Goal: Book appointment/travel/reservation

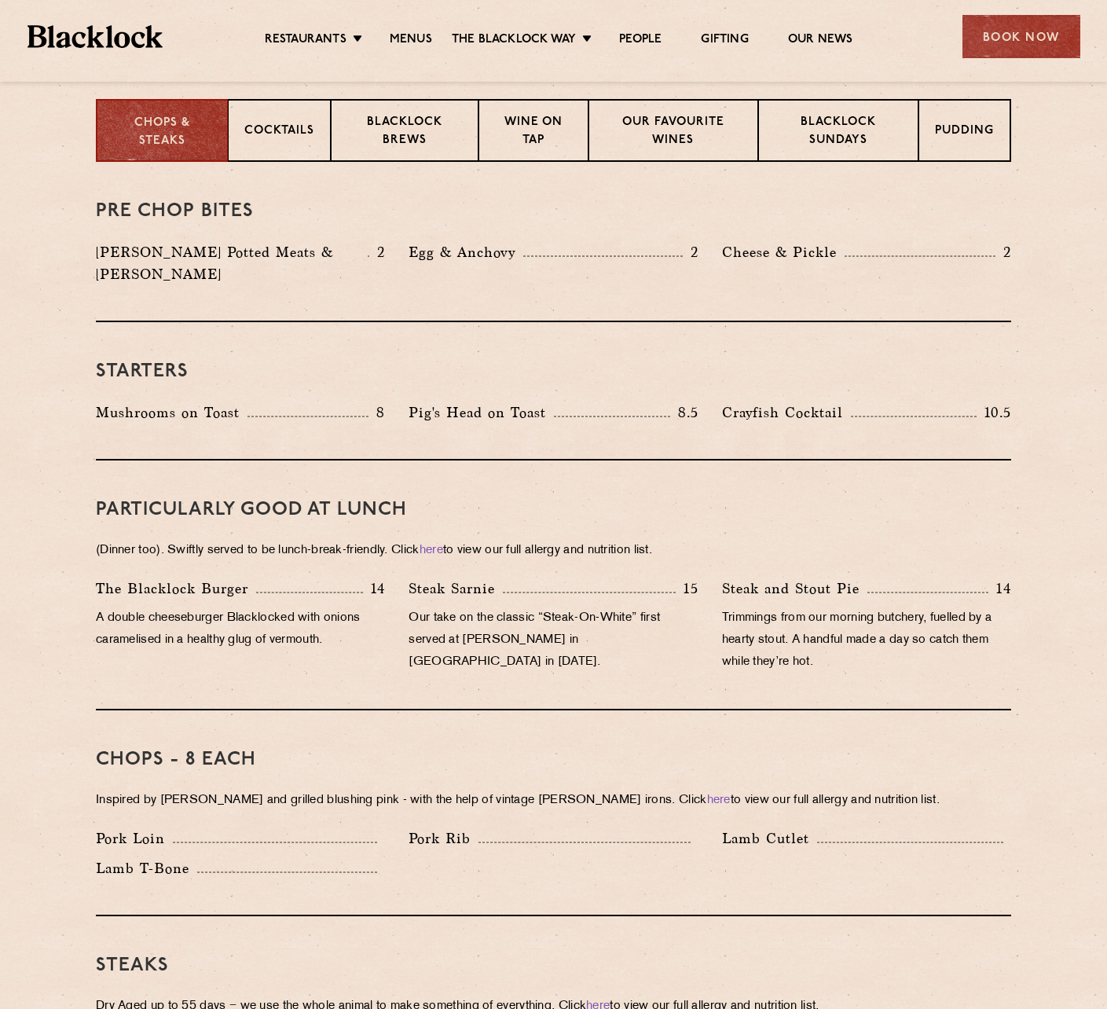
scroll to position [550, 0]
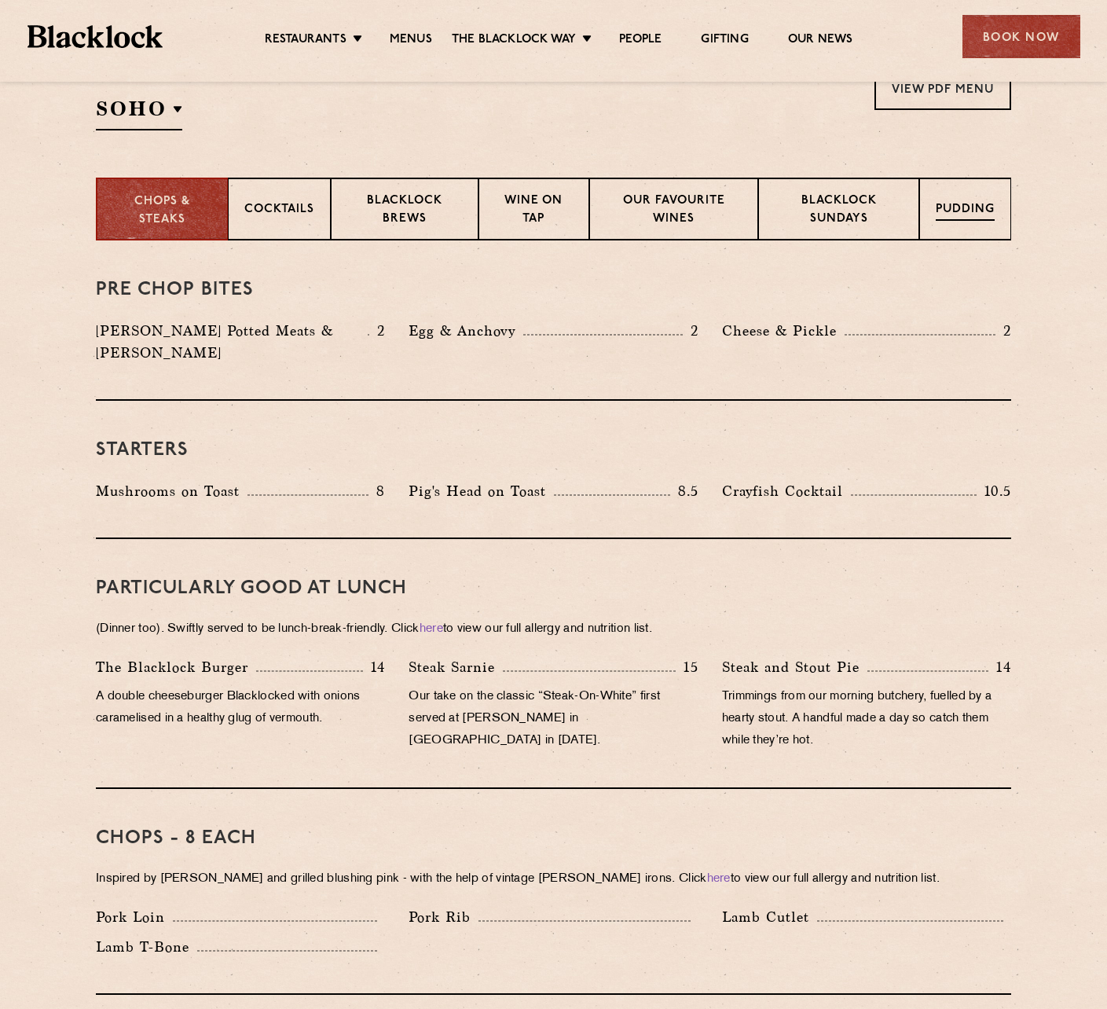
click at [959, 218] on p "Pudding" at bounding box center [965, 211] width 59 height 20
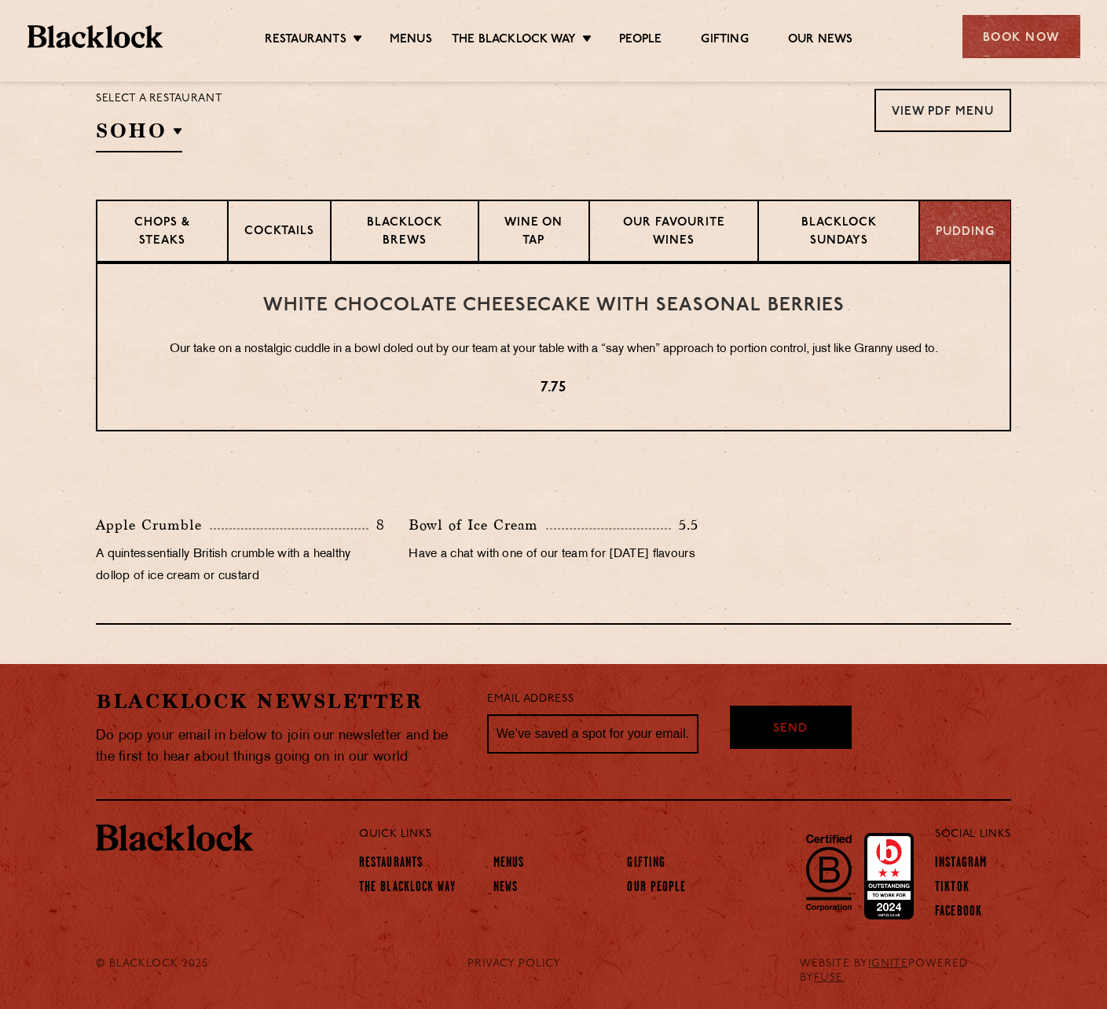
scroll to position [523, 0]
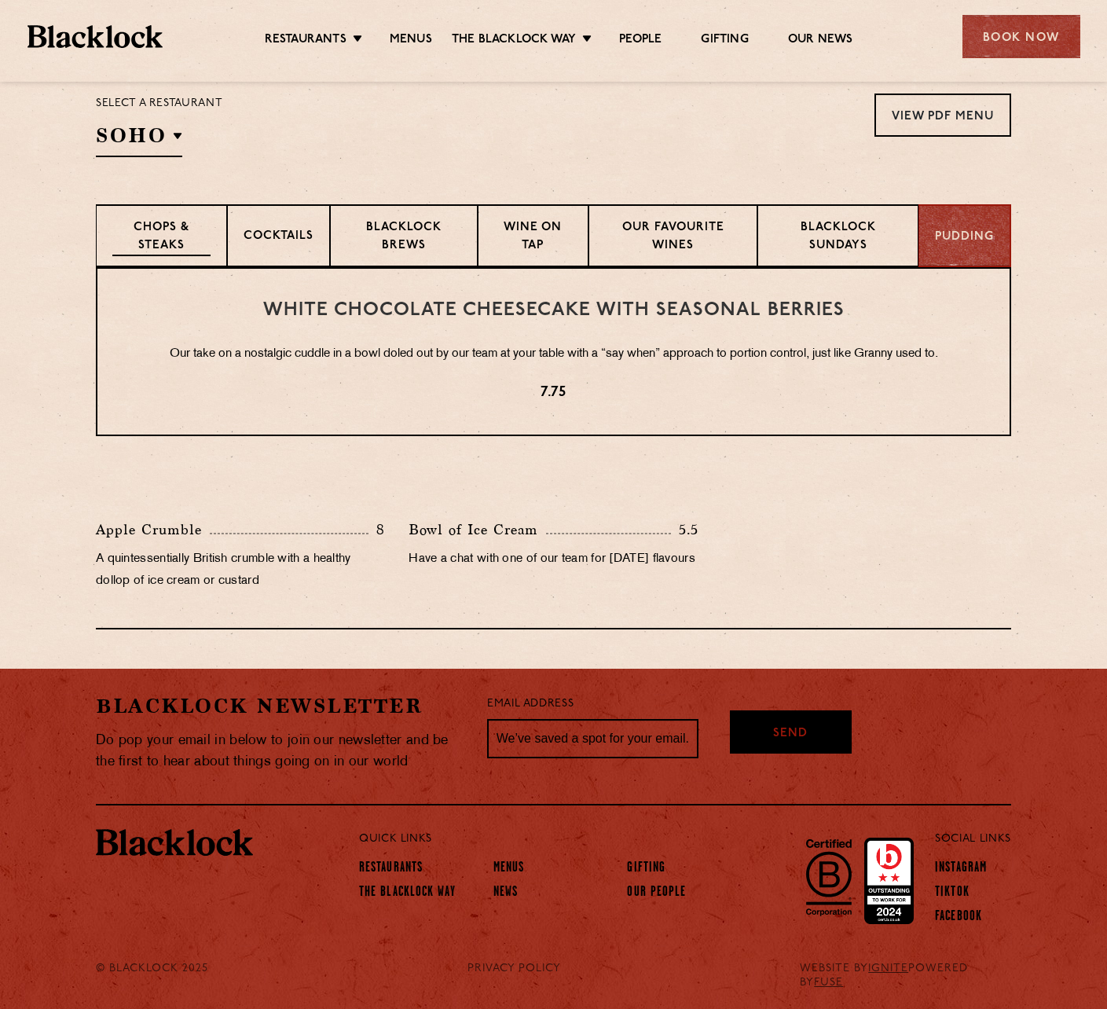
click at [203, 236] on p "Chops & Steaks" at bounding box center [161, 237] width 98 height 37
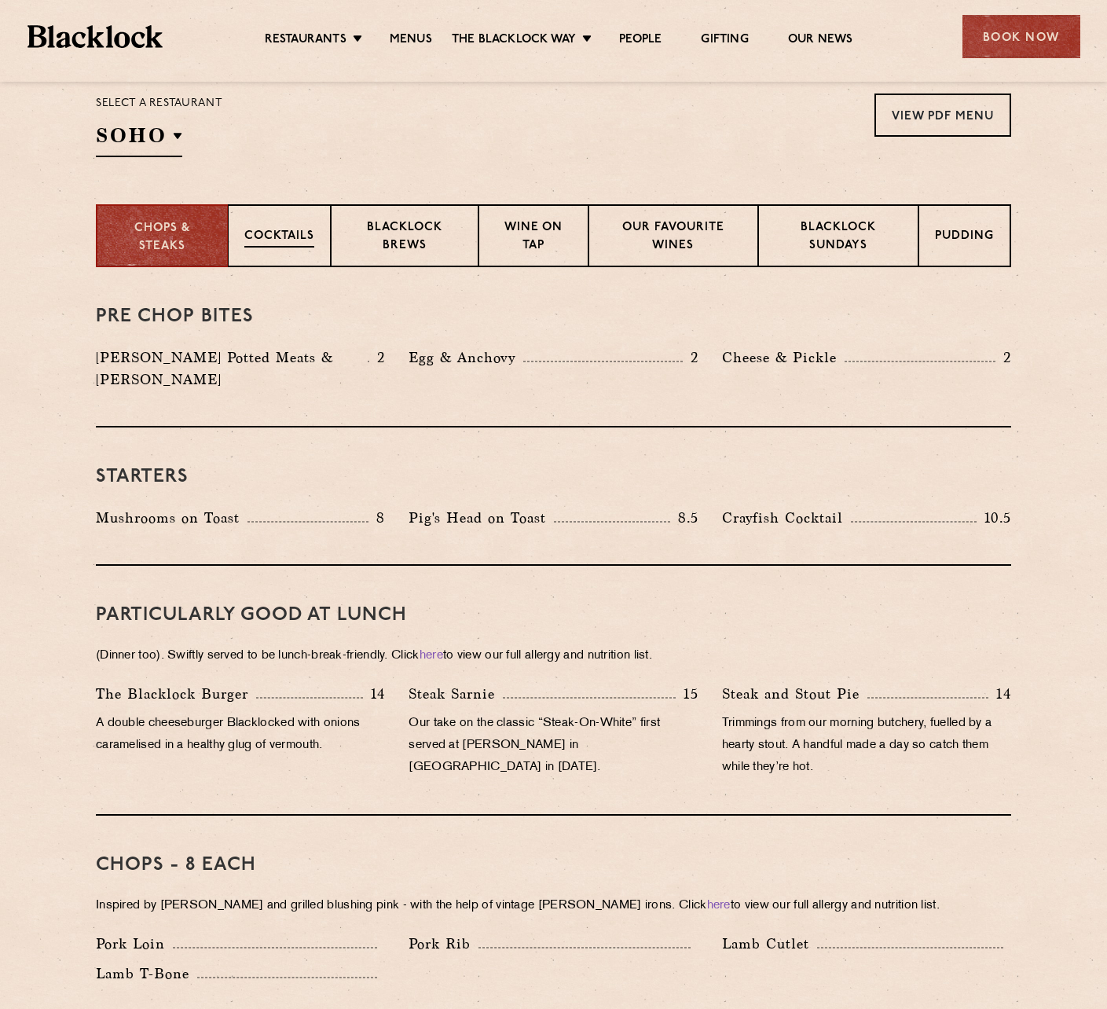
click at [298, 240] on p "Cocktails" at bounding box center [279, 238] width 70 height 20
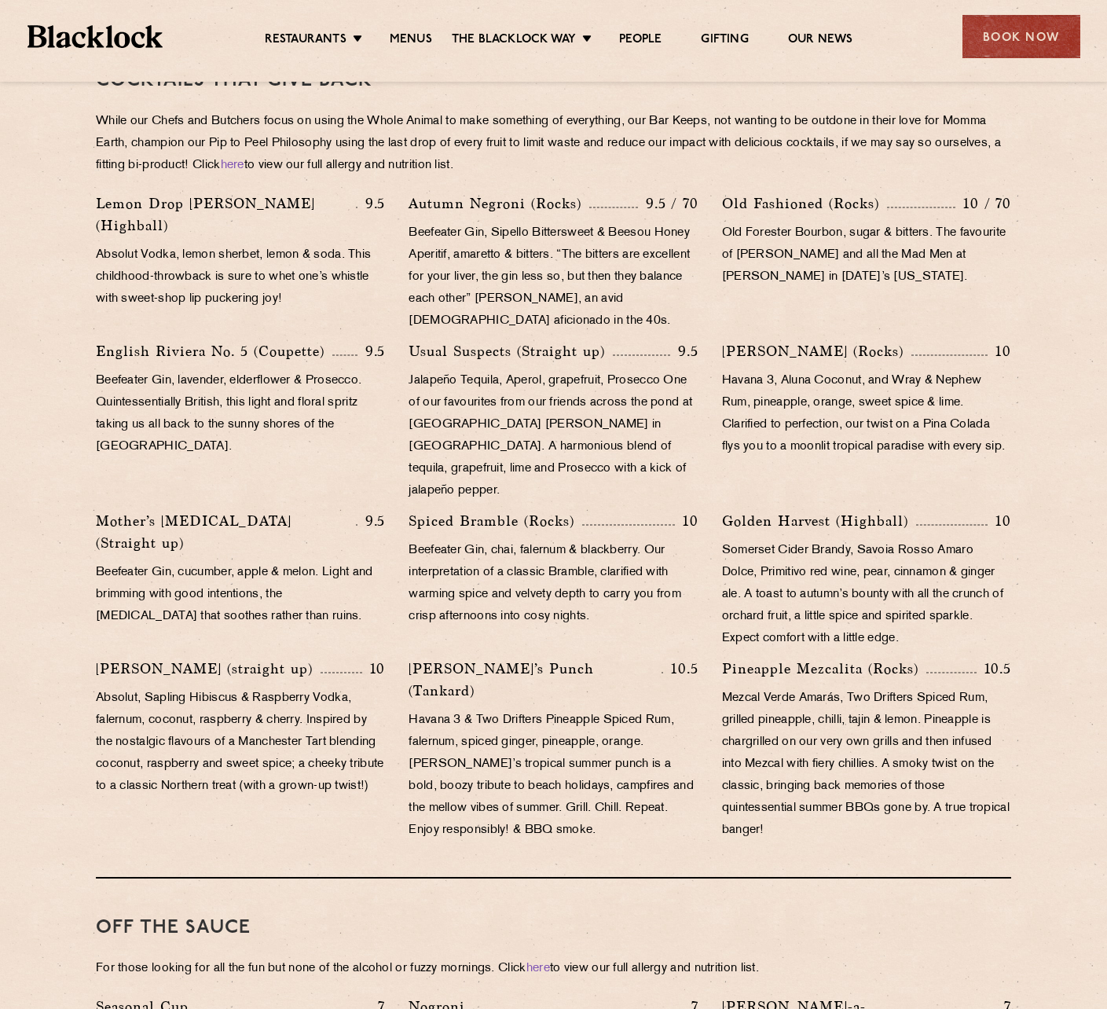
scroll to position [366, 0]
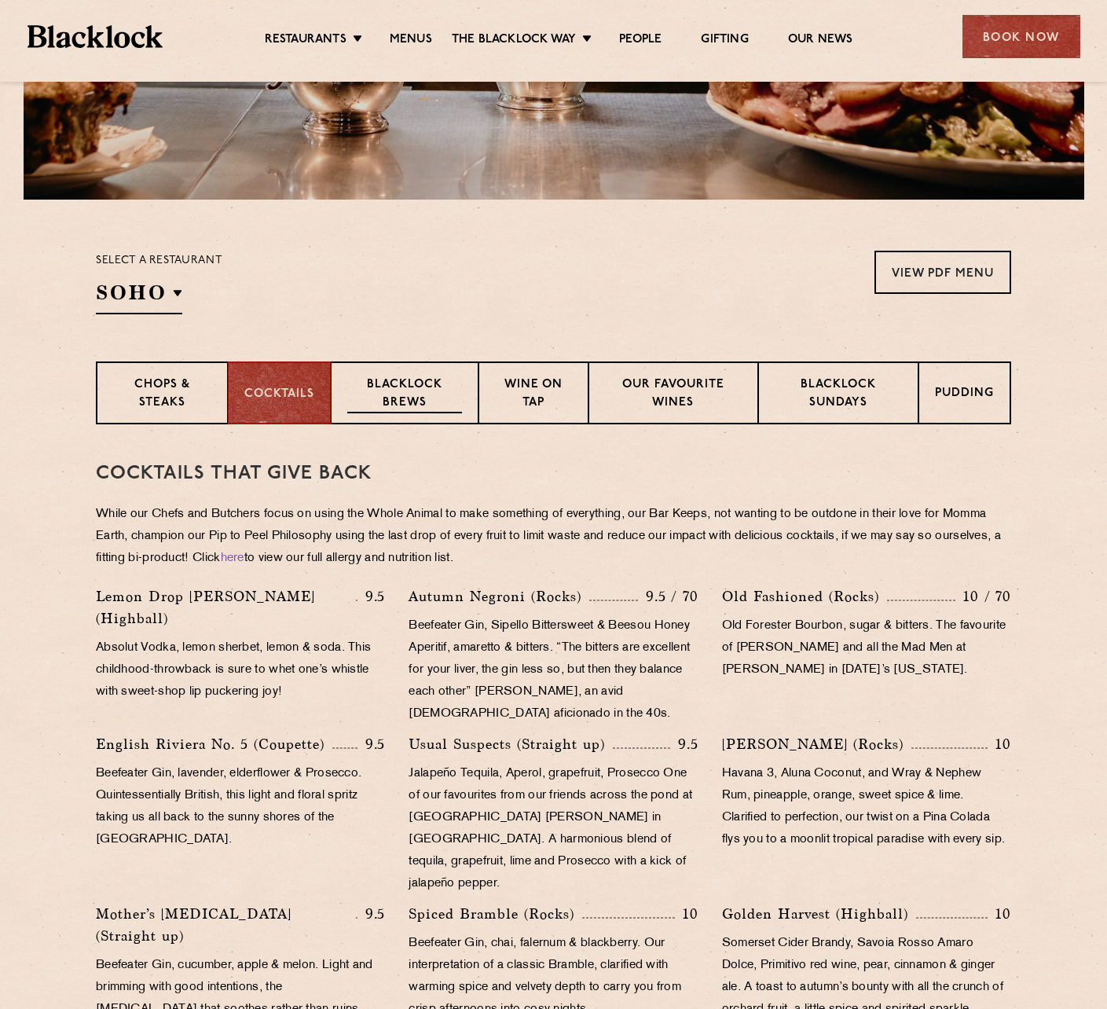
click at [443, 389] on p "Blacklock Brews" at bounding box center [404, 394] width 115 height 37
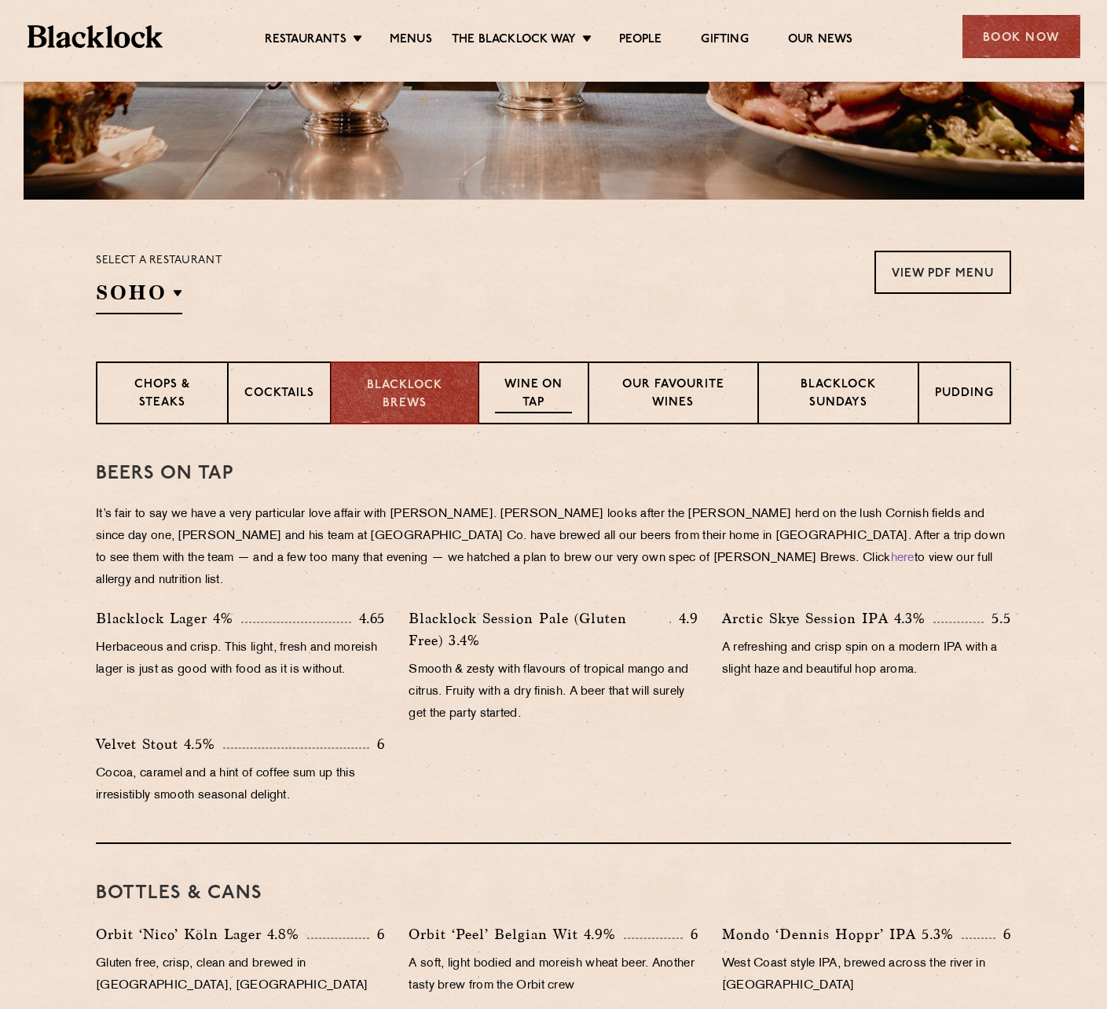
click at [544, 393] on p "Wine on Tap" at bounding box center [533, 394] width 77 height 37
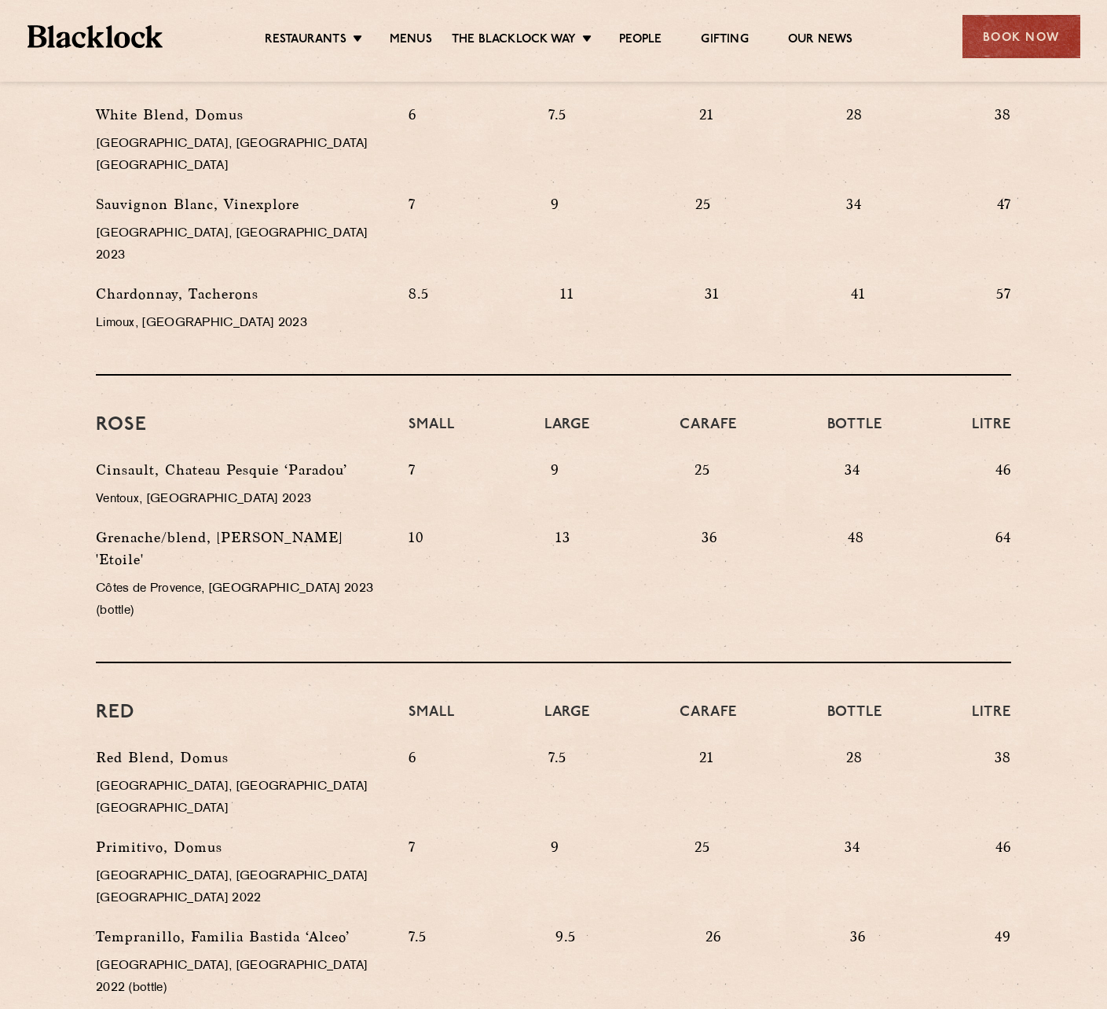
scroll to position [467, 0]
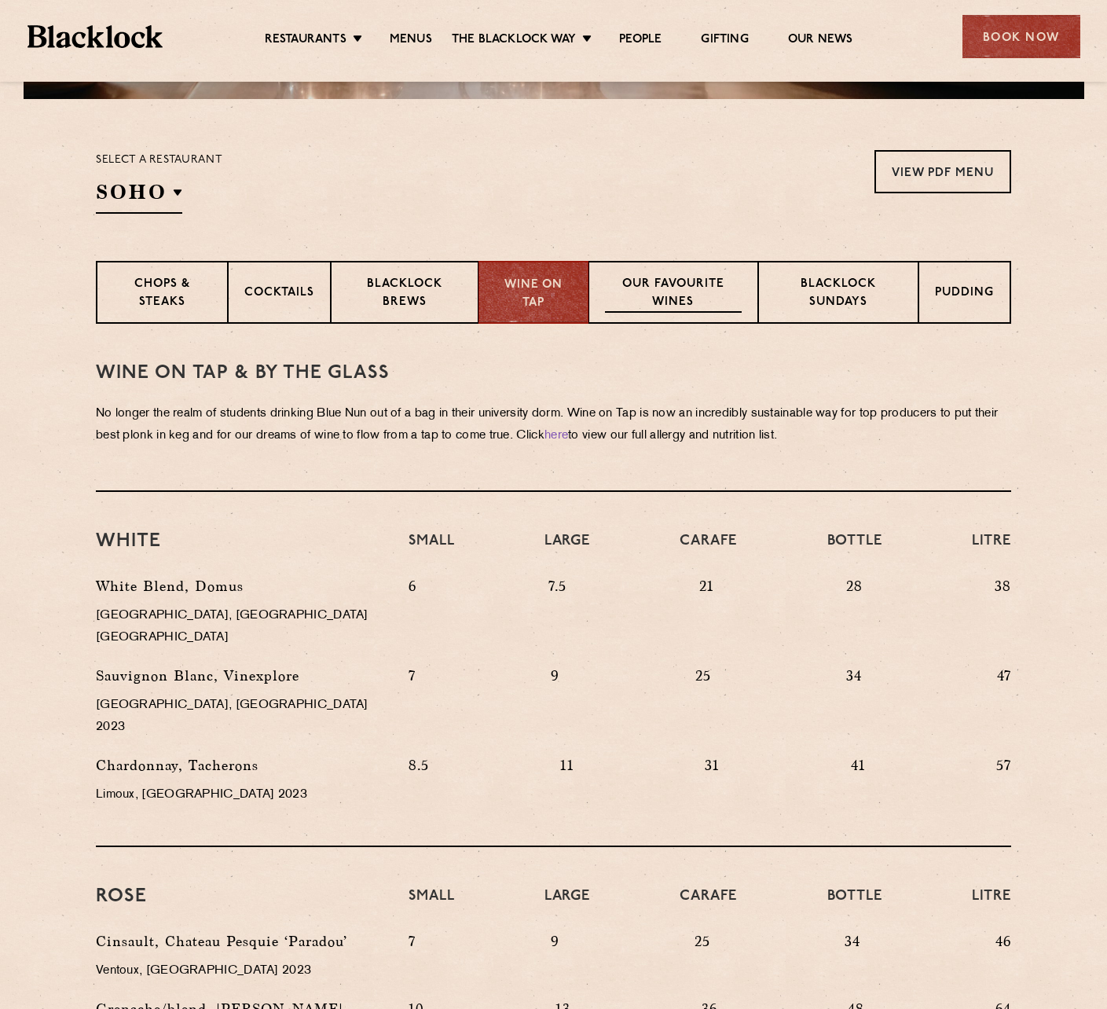
click at [628, 305] on p "Our favourite wines" at bounding box center [673, 294] width 136 height 37
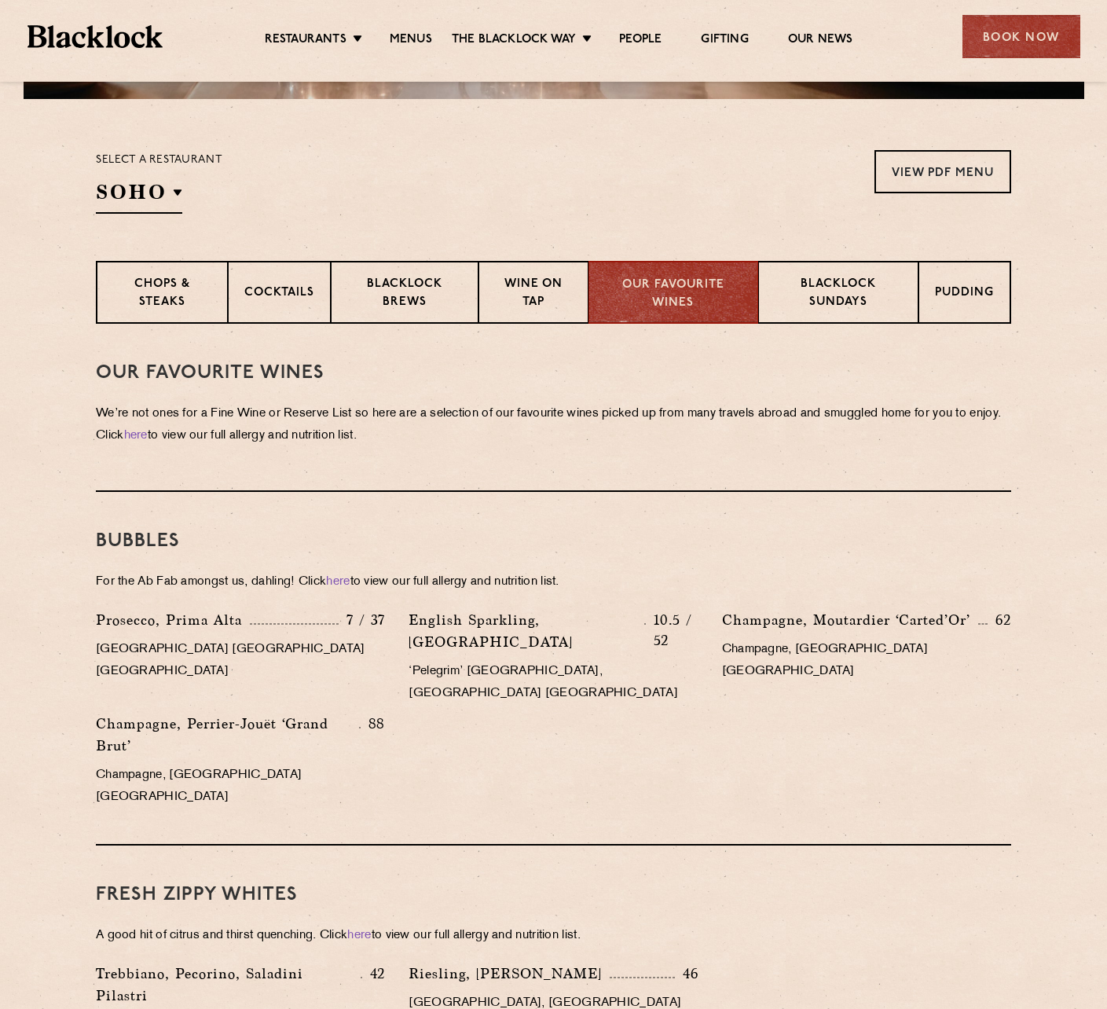
scroll to position [152, 0]
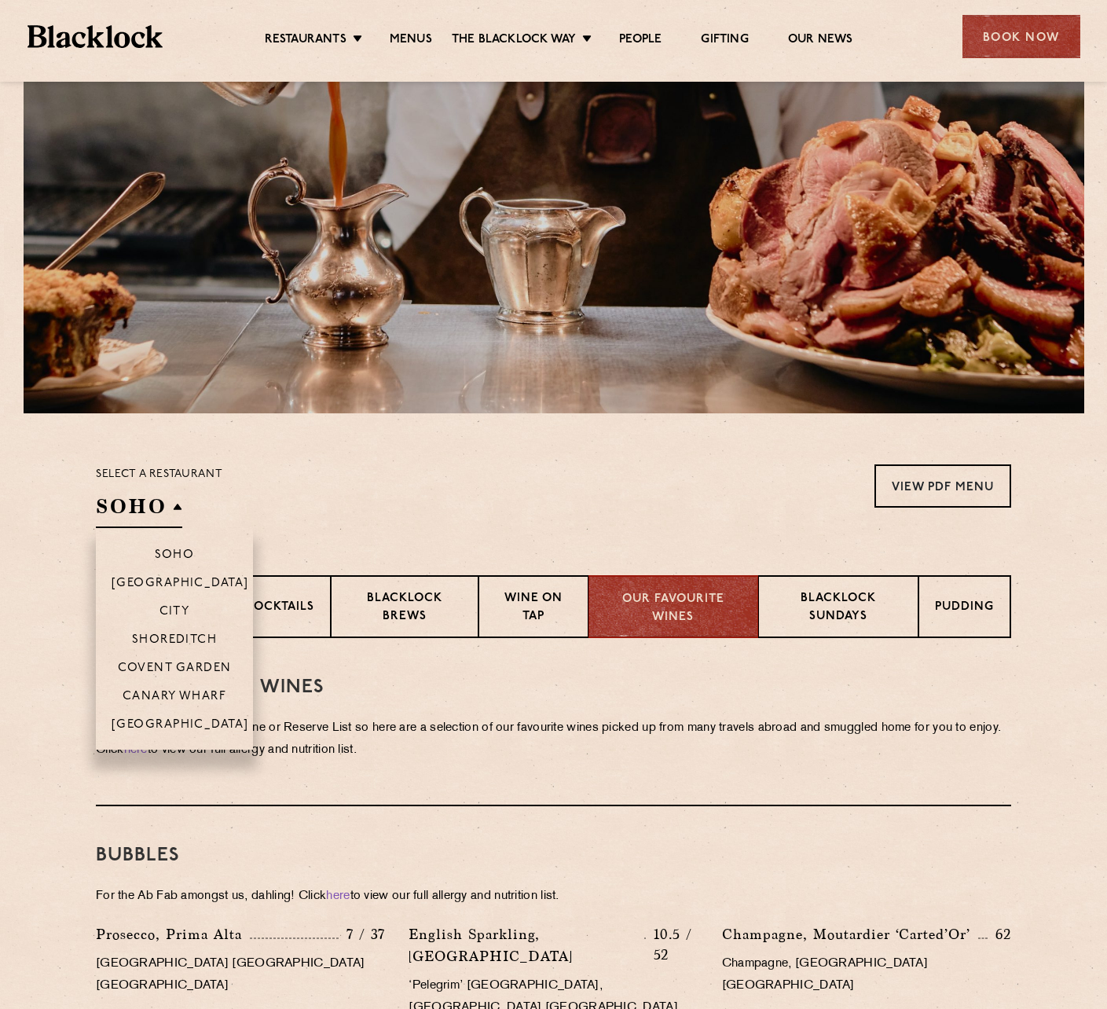
click at [161, 506] on h2 "SOHO" at bounding box center [139, 510] width 86 height 35
click at [172, 638] on p "Shoreditch" at bounding box center [175, 641] width 86 height 16
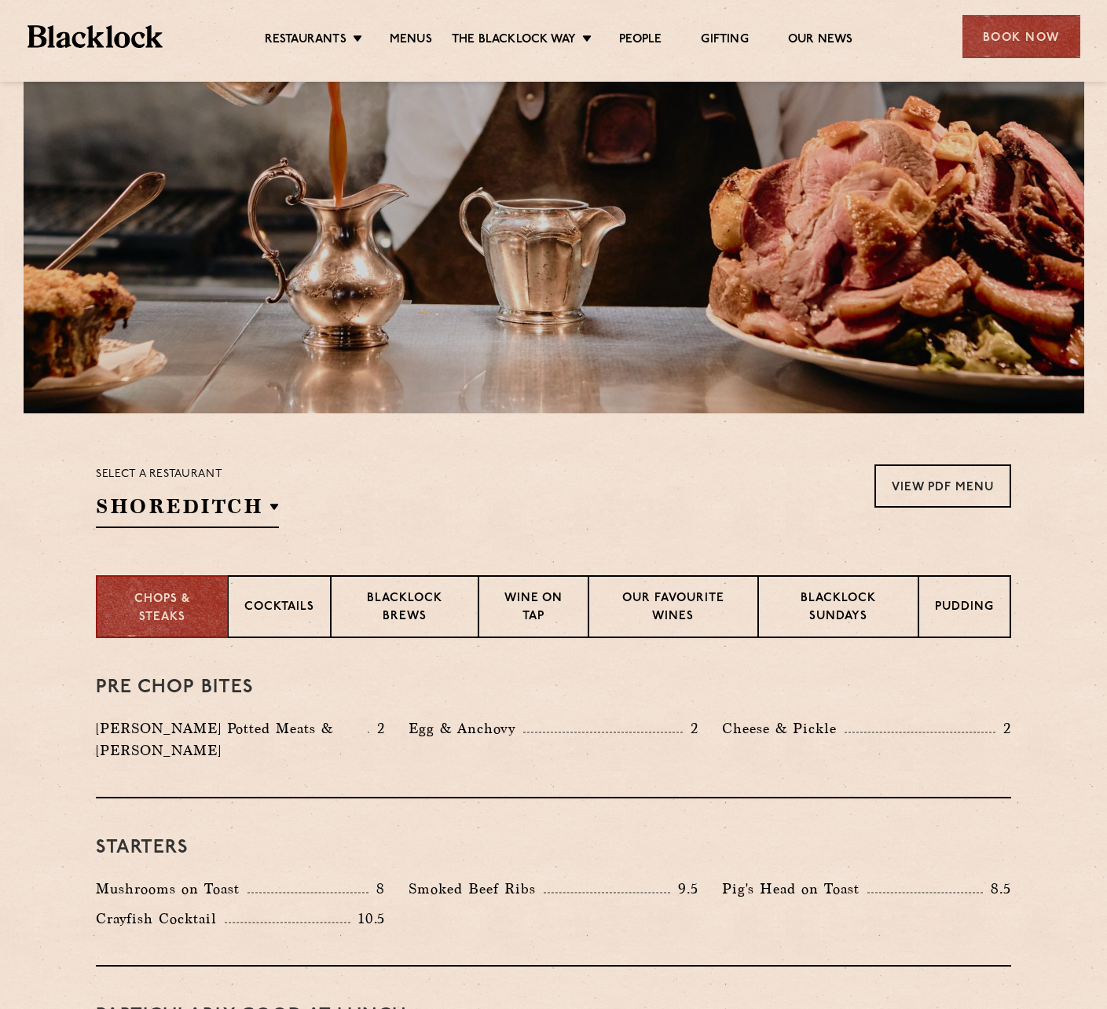
click at [485, 467] on div "Select a restaurant Shoreditch Soho Birmingham City Shoreditch Covent Garden Ca…" at bounding box center [553, 496] width 915 height 64
click at [979, 596] on div "Pudding" at bounding box center [965, 606] width 92 height 63
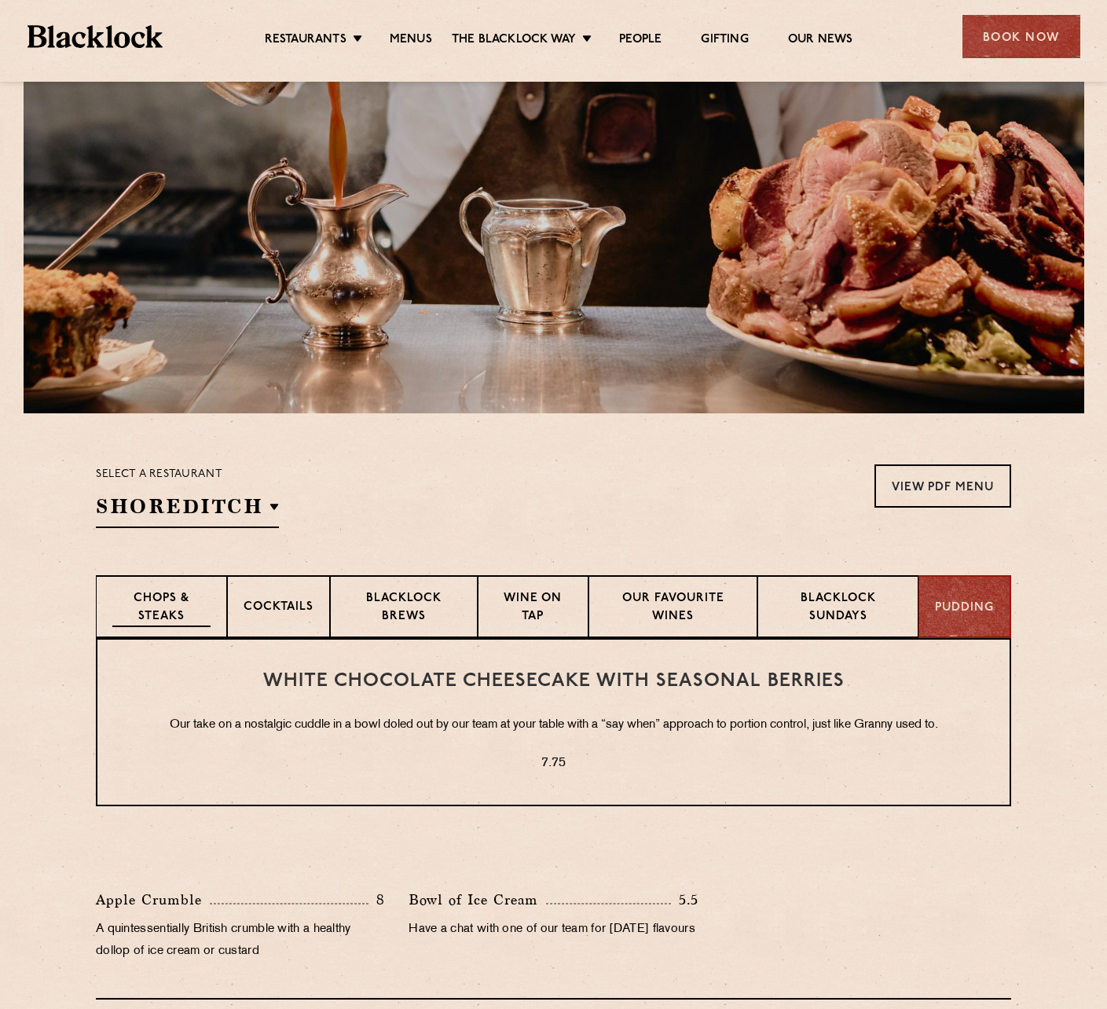
click at [170, 611] on p "Chops & Steaks" at bounding box center [161, 608] width 98 height 37
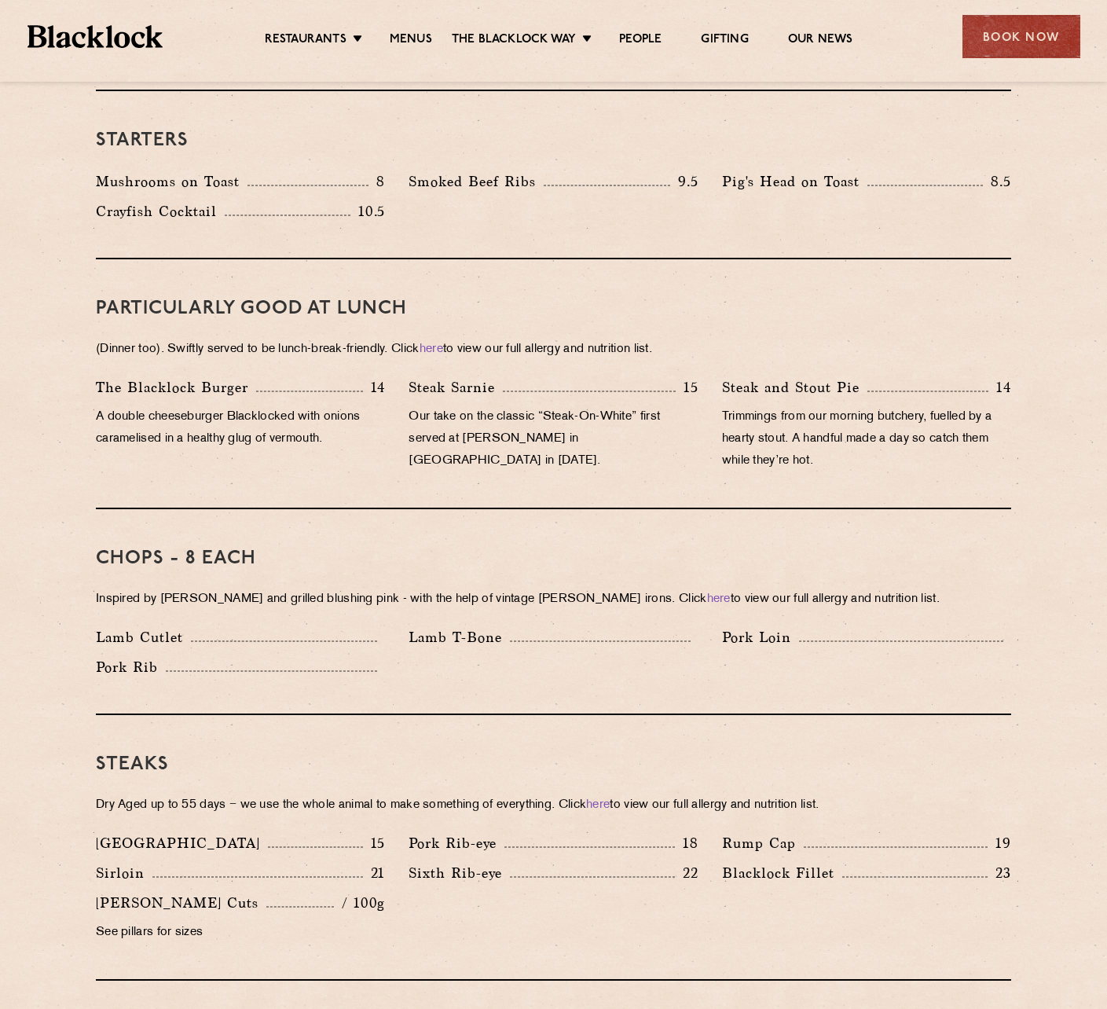
scroll to position [388, 0]
